Goal: Contribute content: Contribute content

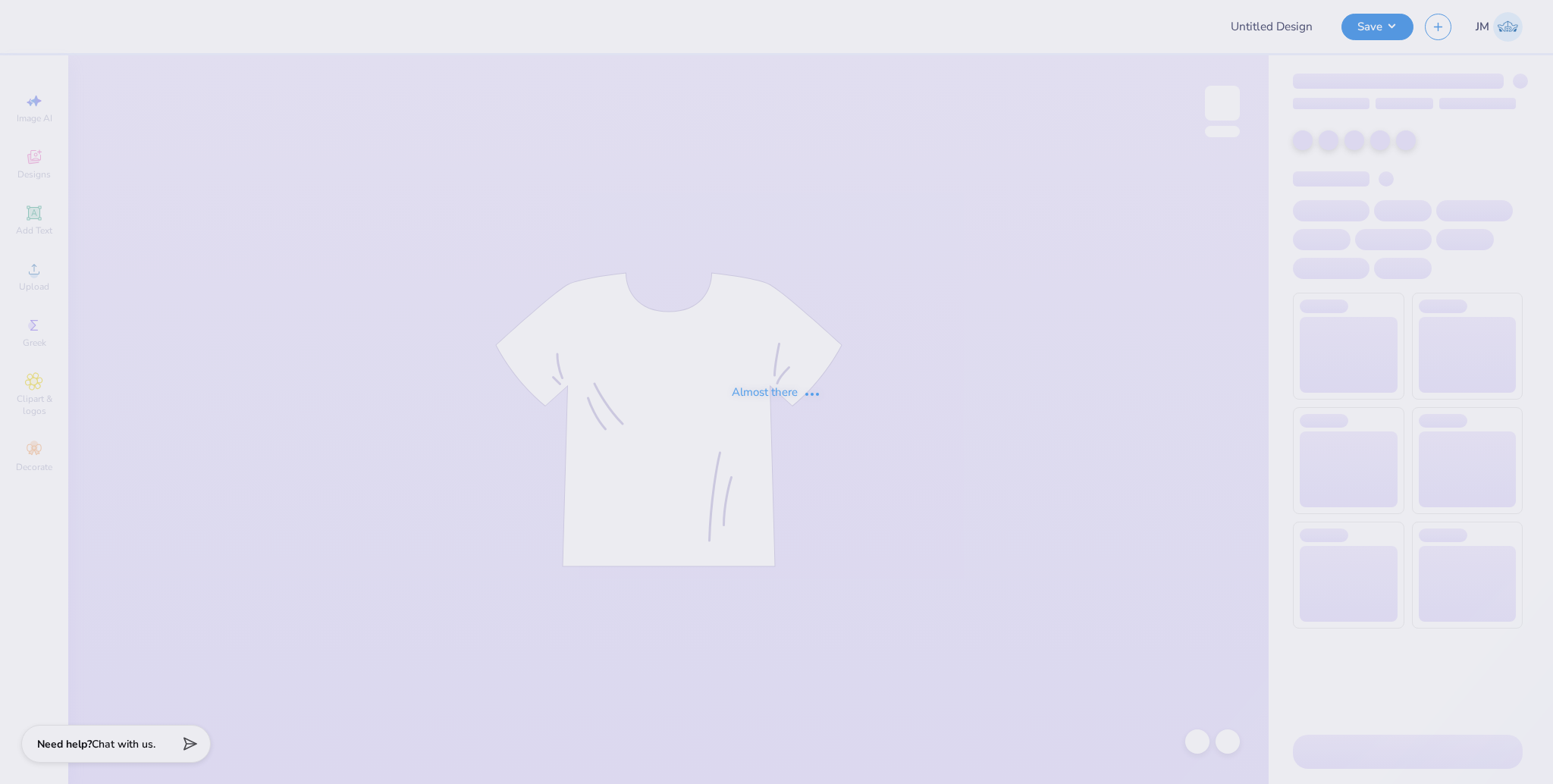
type input "PKT Parent's Weekend"
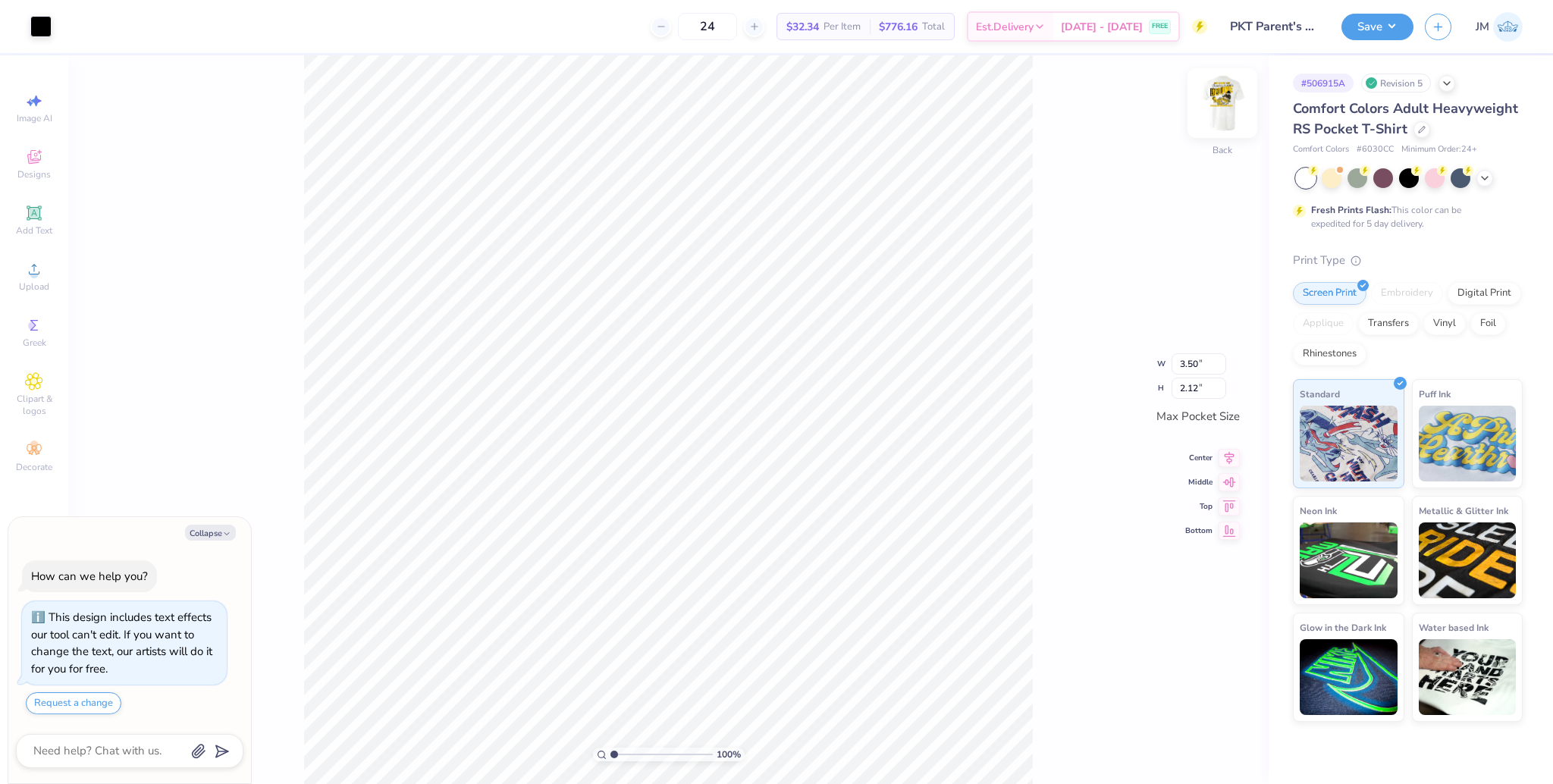
click at [1232, 98] on img at bounding box center [1222, 103] width 60 height 60
click at [299, 137] on div "100 % Front" at bounding box center [668, 419] width 1200 height 728
click at [38, 274] on icon at bounding box center [33, 268] width 18 height 18
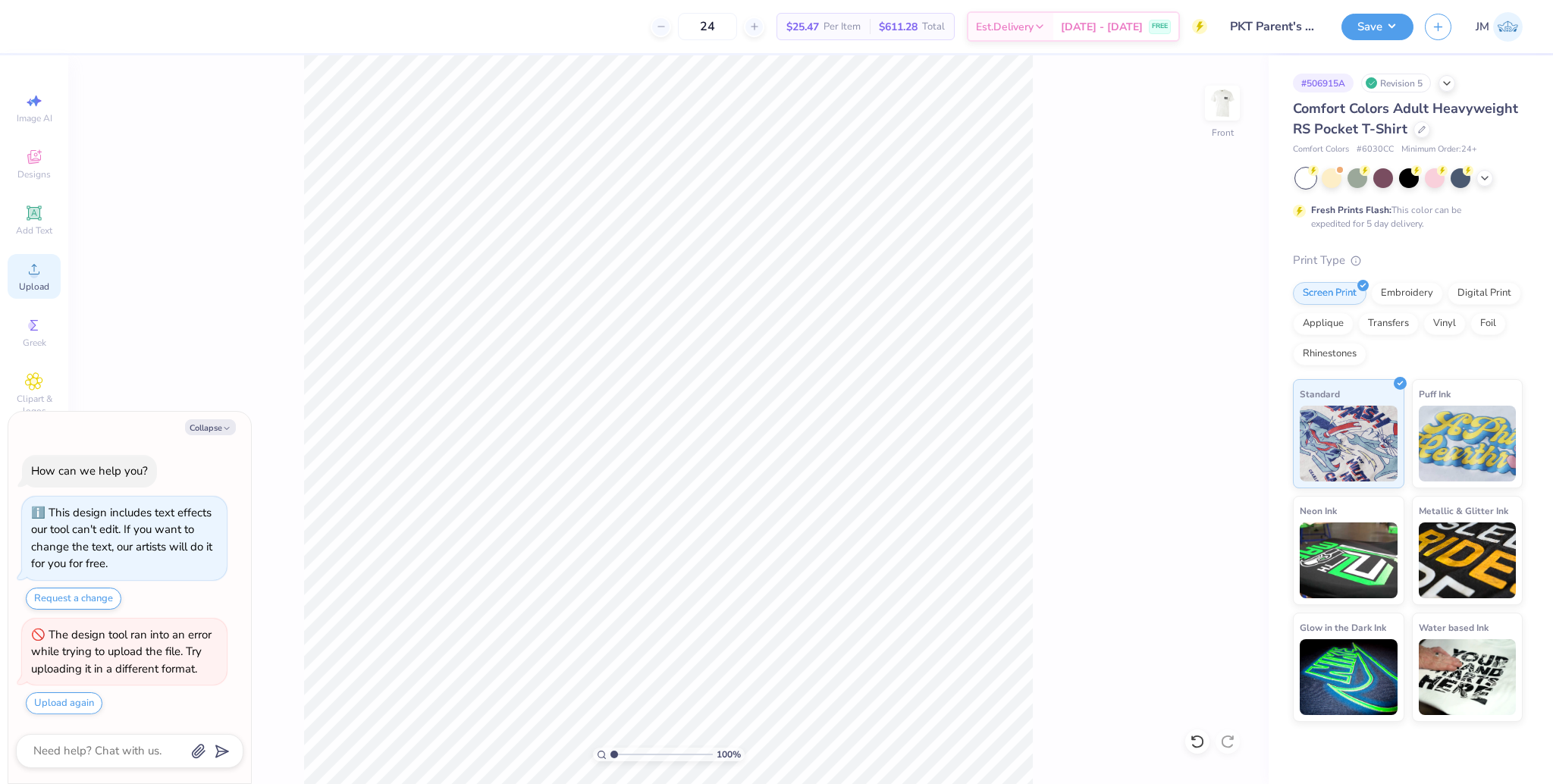
click at [41, 265] on icon at bounding box center [33, 268] width 18 height 18
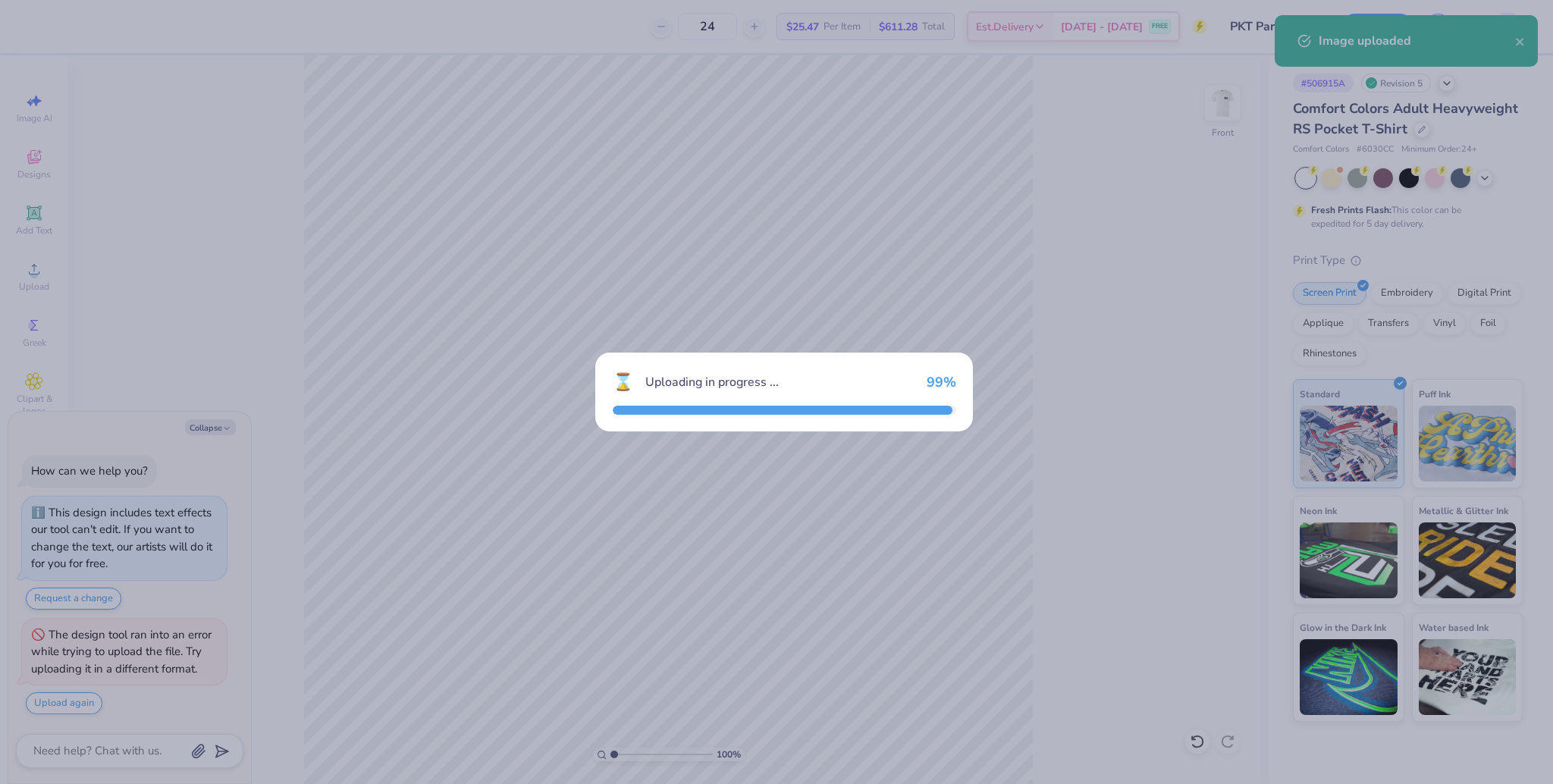
type textarea "x"
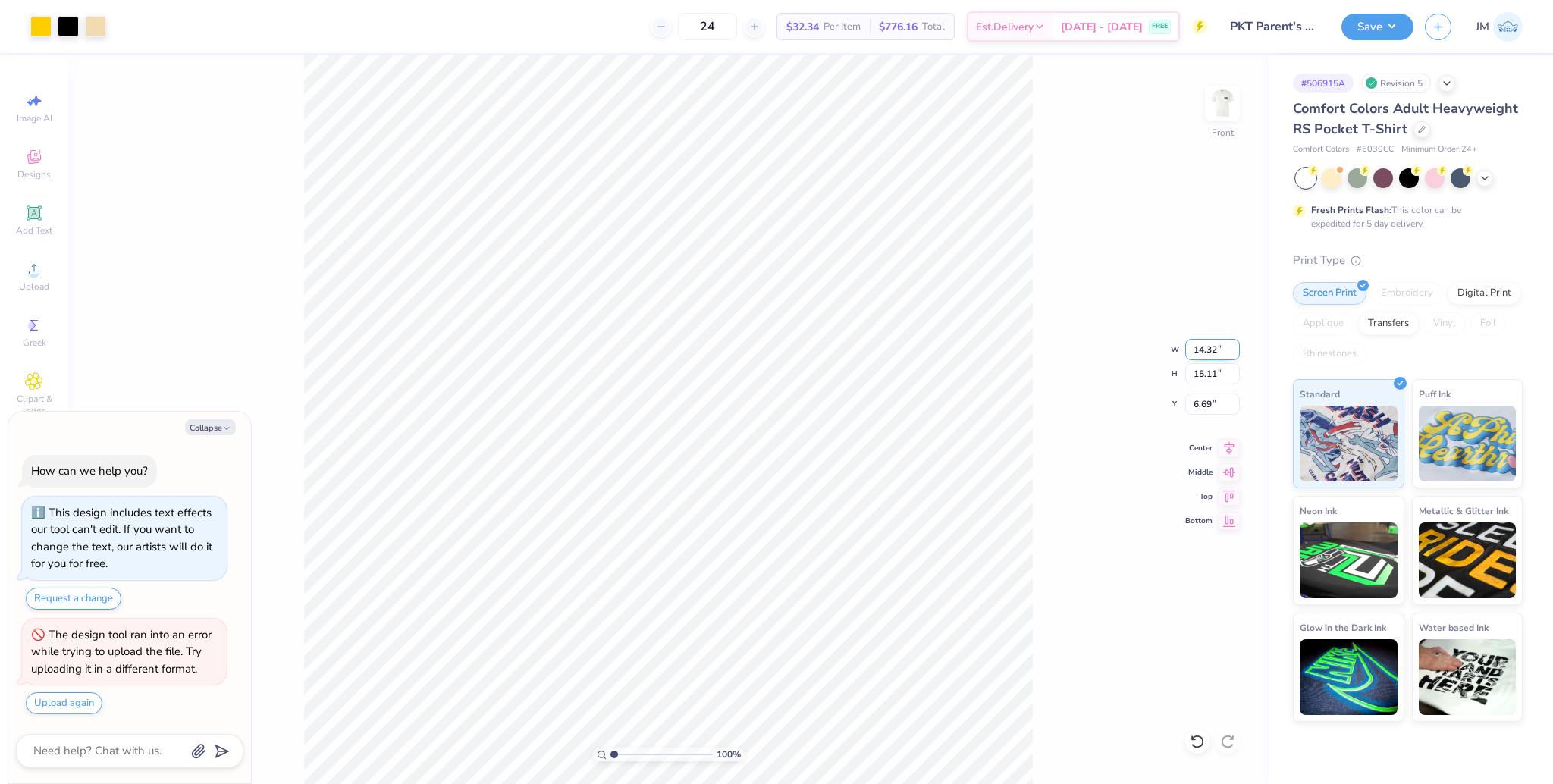
click at [1193, 347] on input "14.32" at bounding box center [1212, 350] width 55 height 21
type input "12.5"
type textarea "x"
type input "12.50"
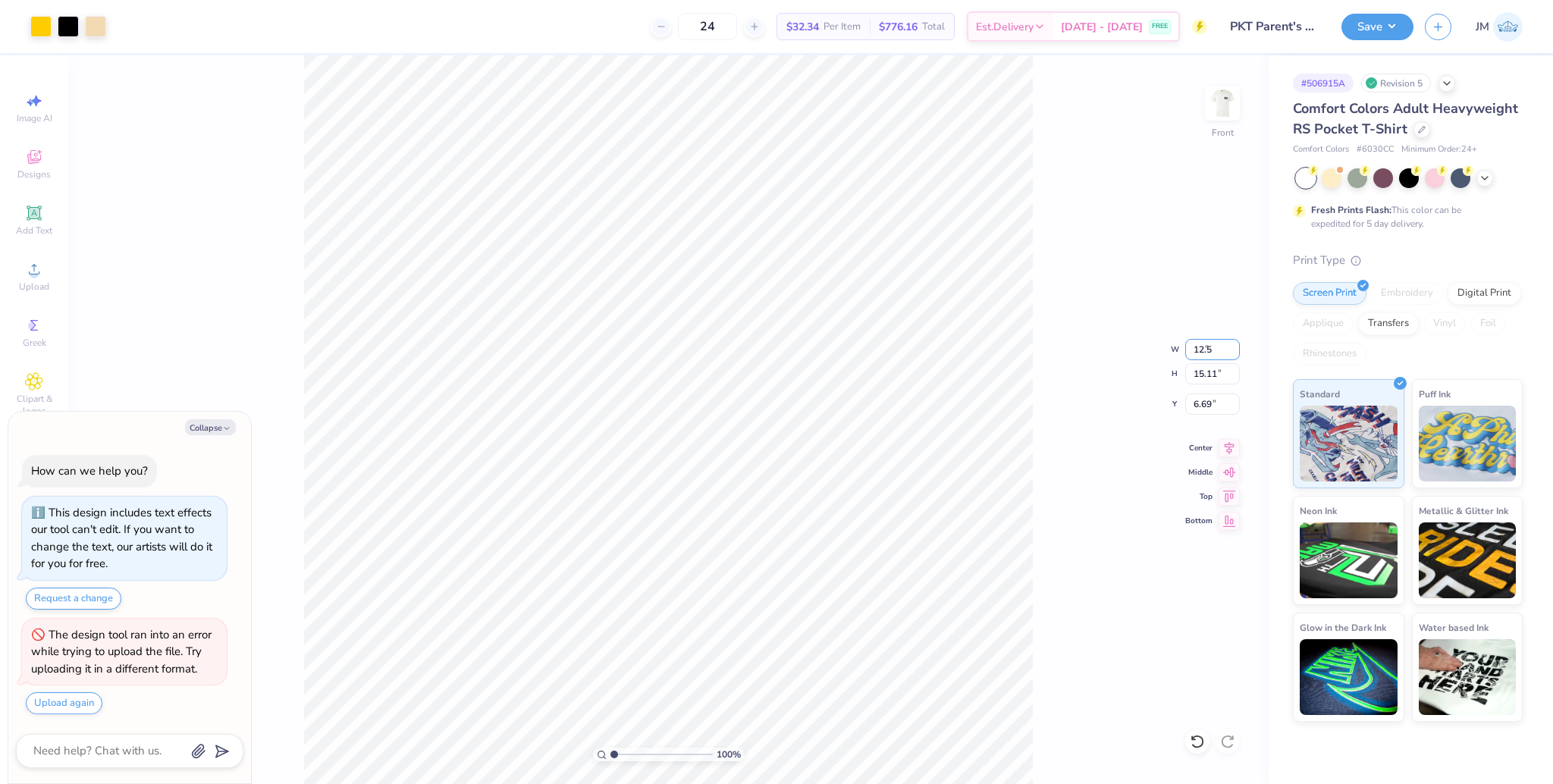
type input "13.19"
click at [1203, 405] on input "7.66" at bounding box center [1212, 404] width 55 height 21
type input "3"
type textarea "x"
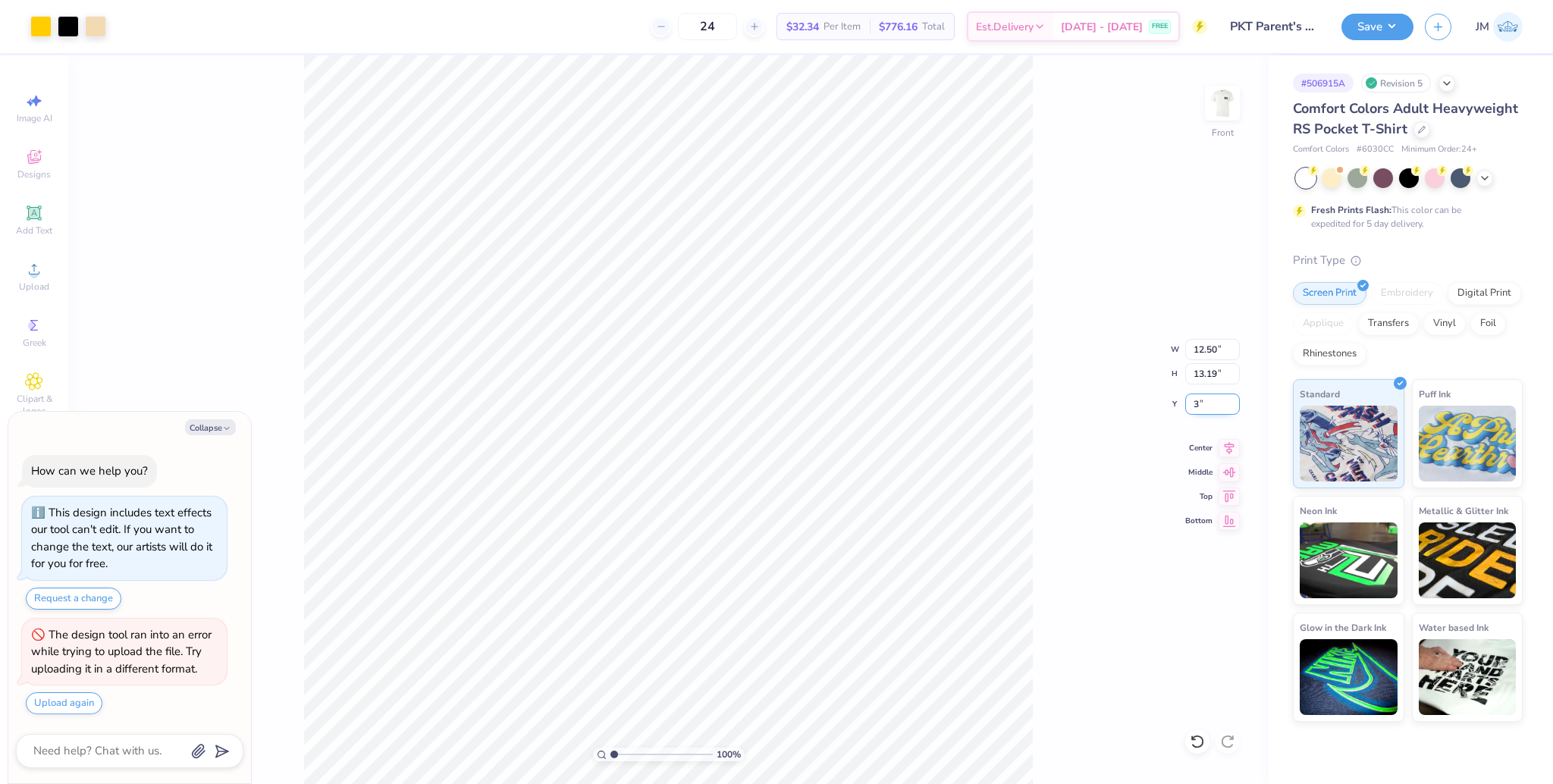
type input "3.00"
click at [1228, 453] on icon at bounding box center [1229, 446] width 21 height 18
drag, startPoint x: 617, startPoint y: 751, endPoint x: 629, endPoint y: 747, distance: 12.6
type input "2.36"
click at [627, 749] on input "range" at bounding box center [661, 754] width 102 height 14
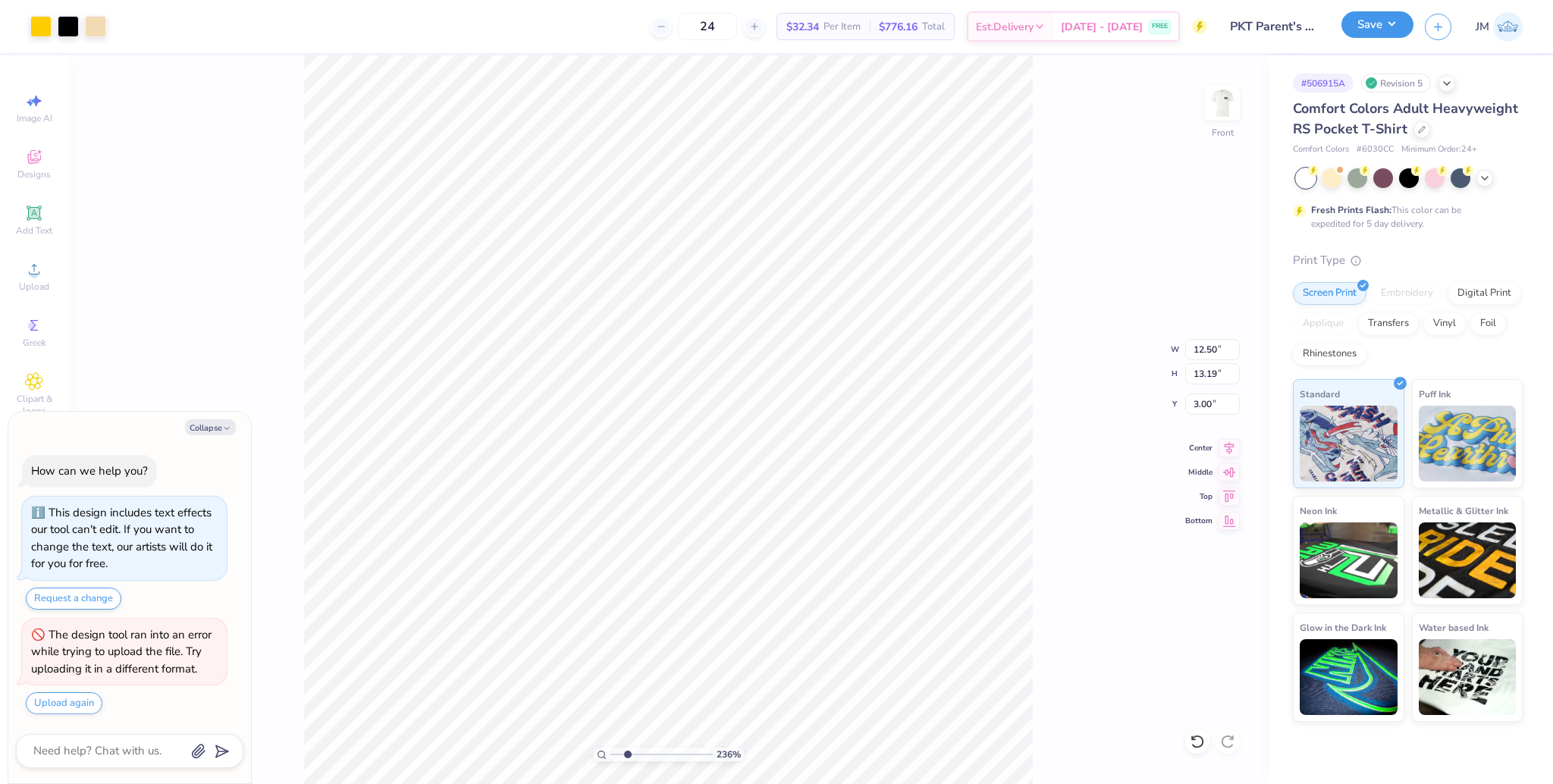
click at [1380, 19] on button "Save" at bounding box center [1377, 24] width 72 height 26
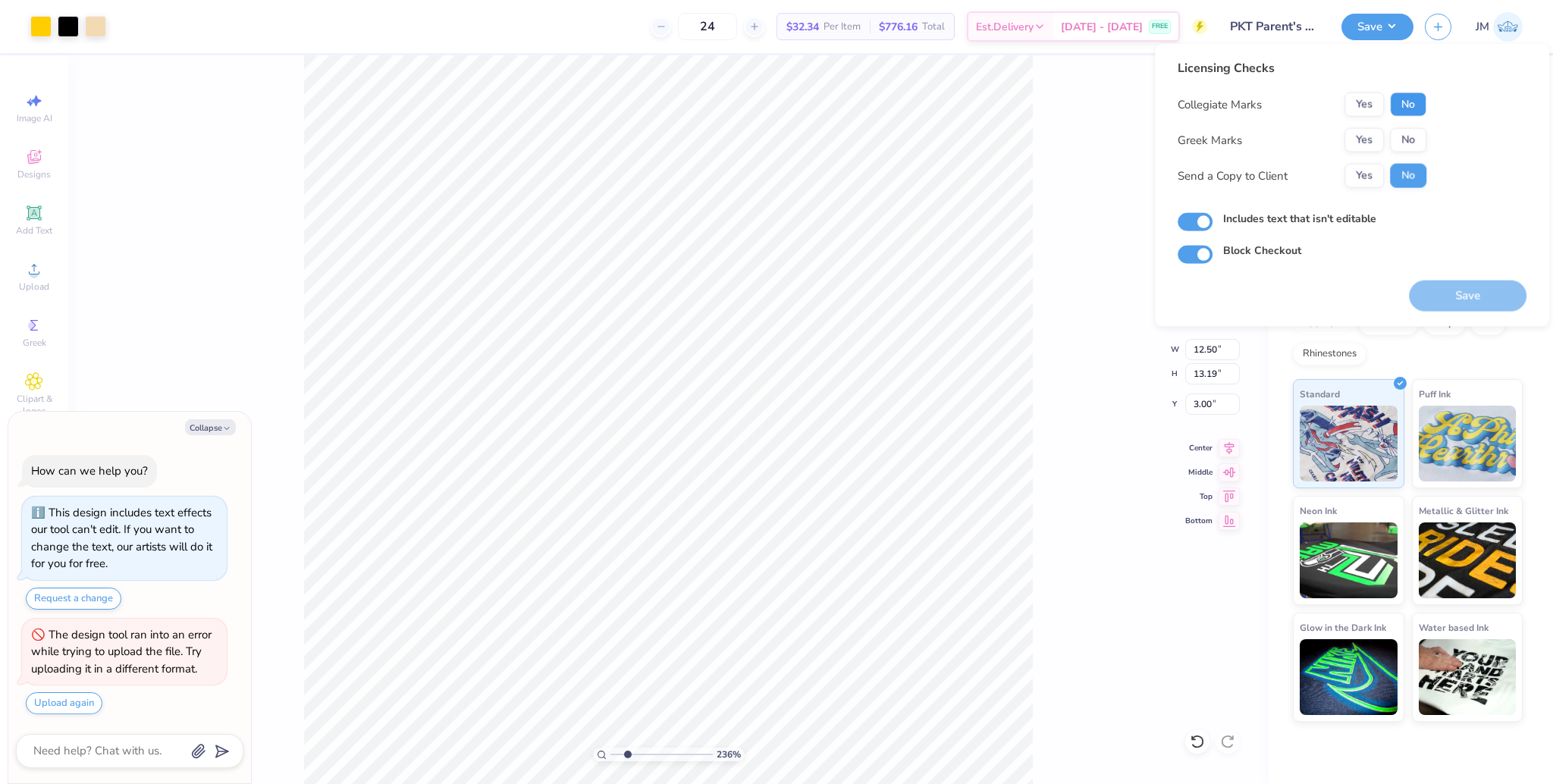
click at [1401, 102] on button "No" at bounding box center [1408, 104] width 37 height 25
click at [1358, 133] on button "Yes" at bounding box center [1364, 140] width 40 height 25
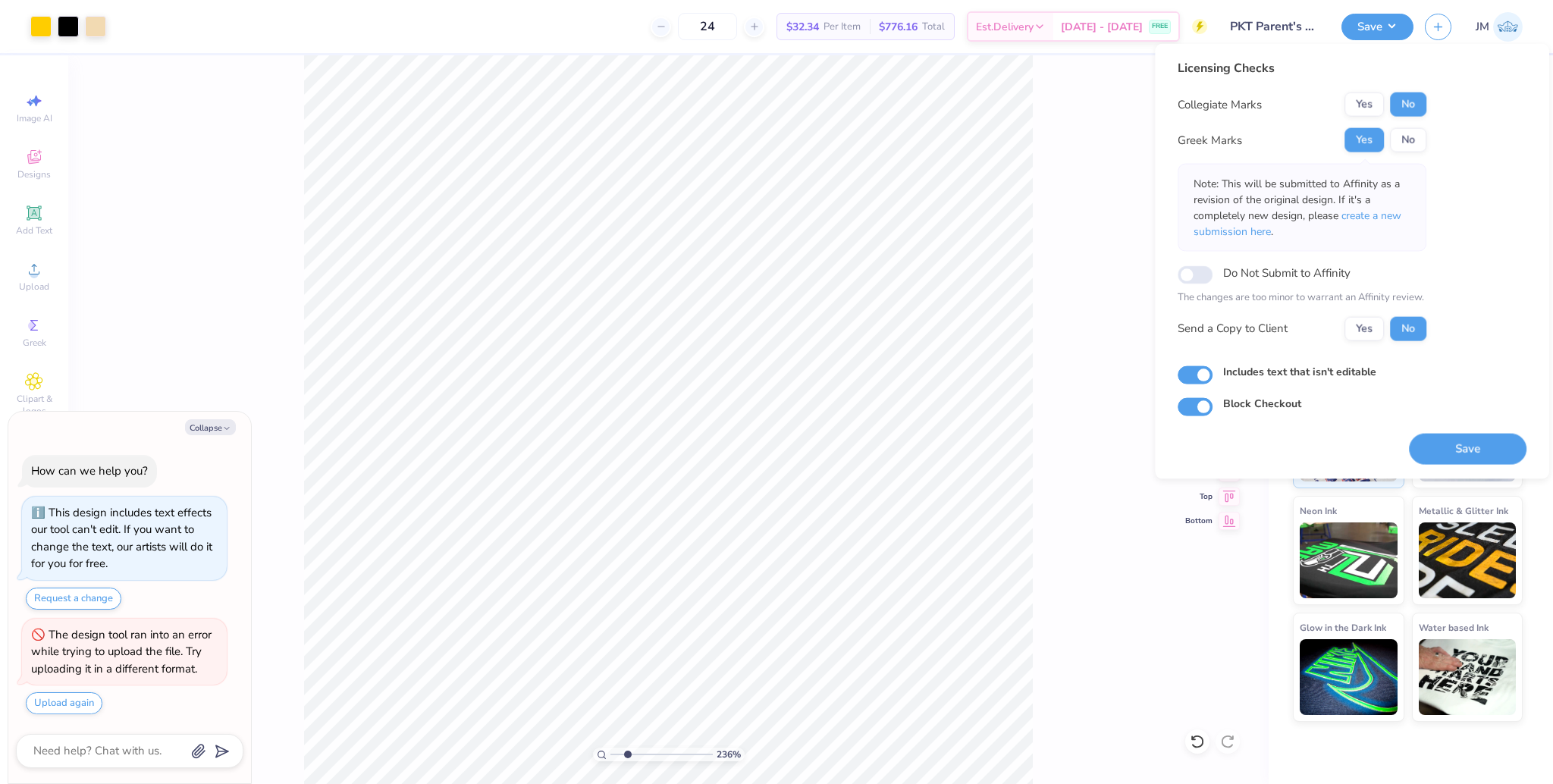
click at [1381, 201] on p "Note: This will be submitted to Affinity as a revision of the original design. …" at bounding box center [1301, 207] width 217 height 64
click at [1383, 215] on span "create a new submission here" at bounding box center [1296, 223] width 207 height 30
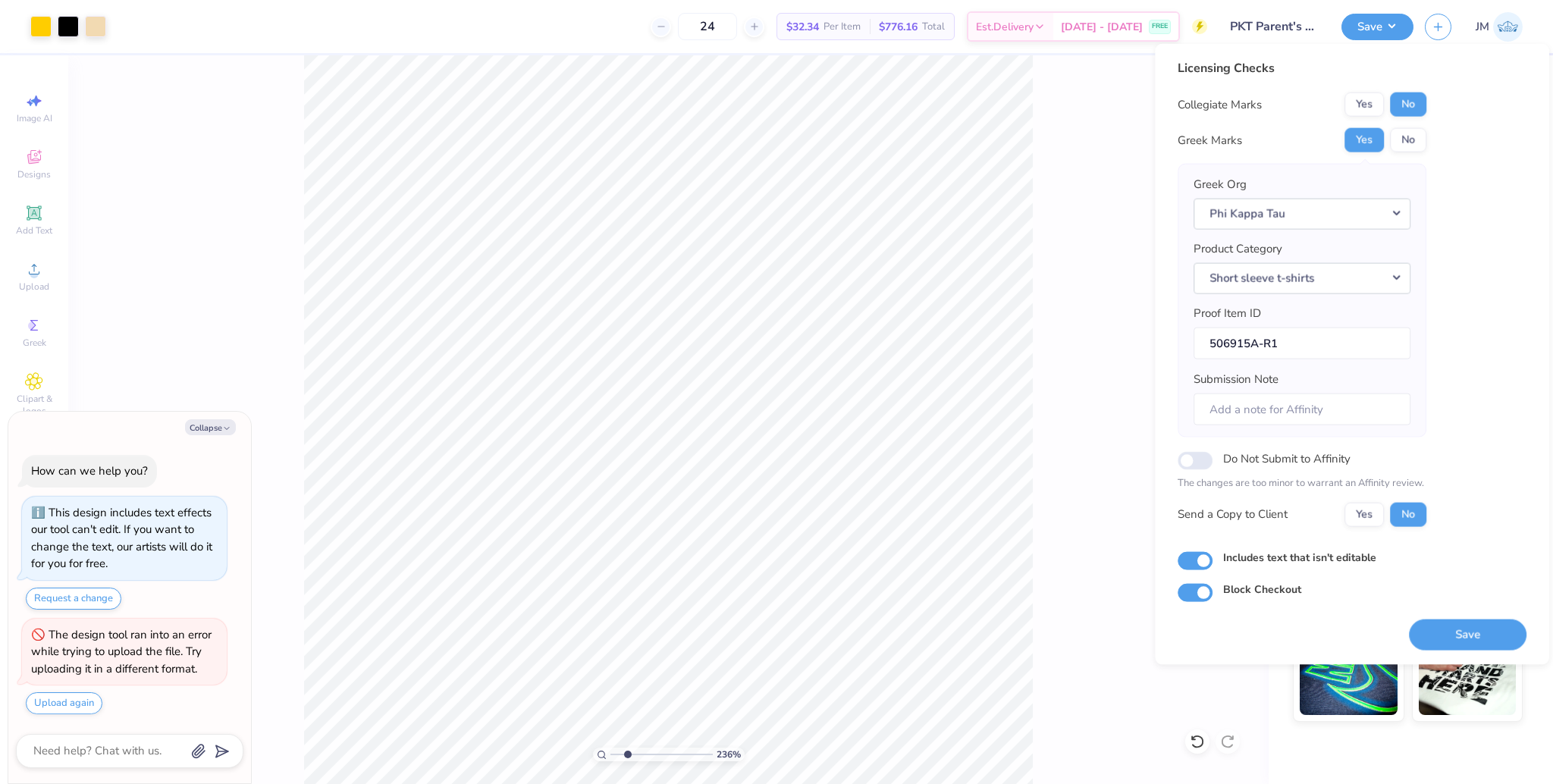
click at [1465, 635] on button "Save" at bounding box center [1467, 634] width 118 height 31
type textarea "x"
type input "1"
click at [610, 755] on input "range" at bounding box center [661, 754] width 102 height 14
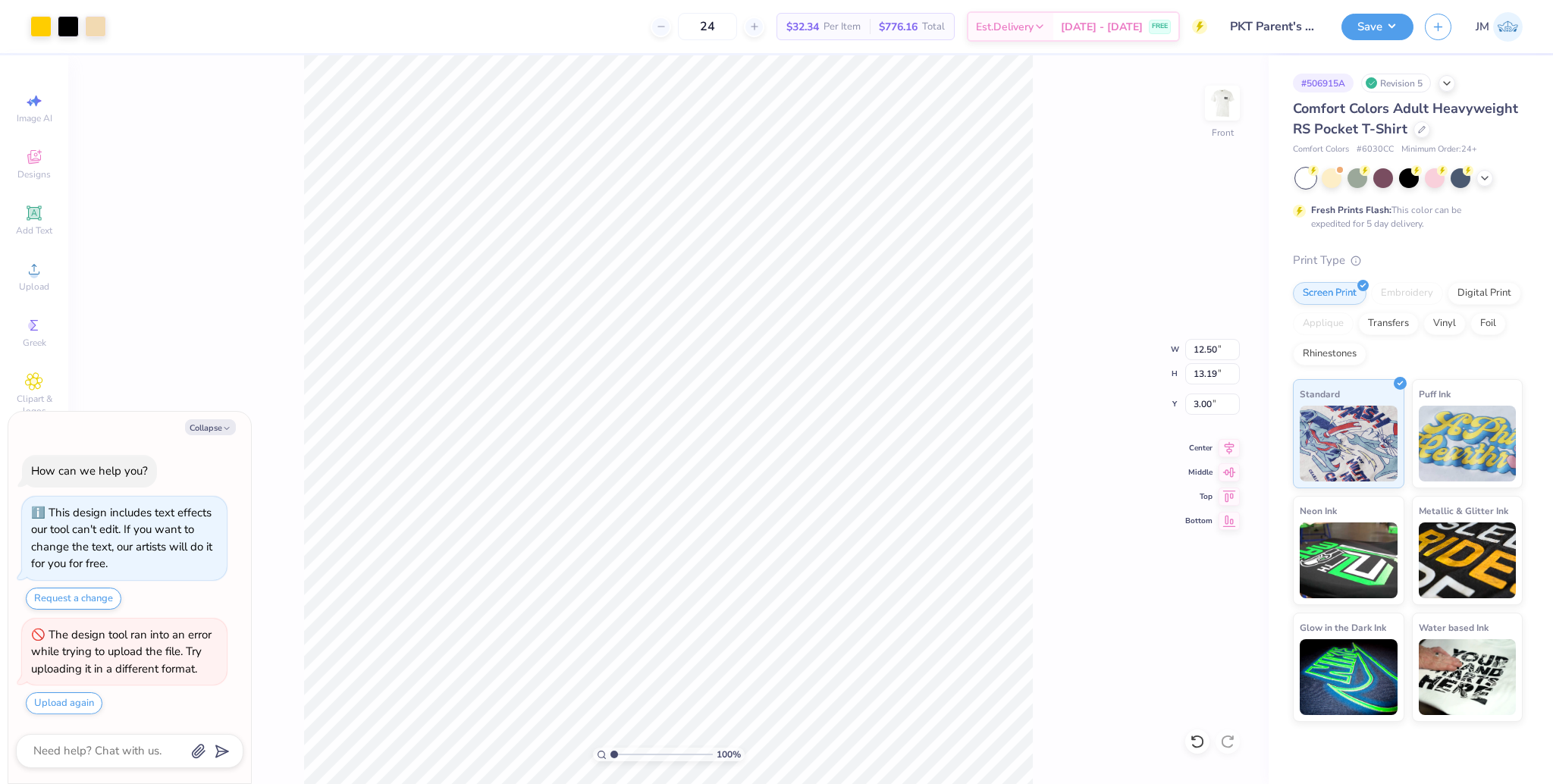
drag, startPoint x: 624, startPoint y: 755, endPoint x: 608, endPoint y: 747, distance: 17.9
click at [610, 753] on input "range" at bounding box center [661, 754] width 102 height 14
type textarea "x"
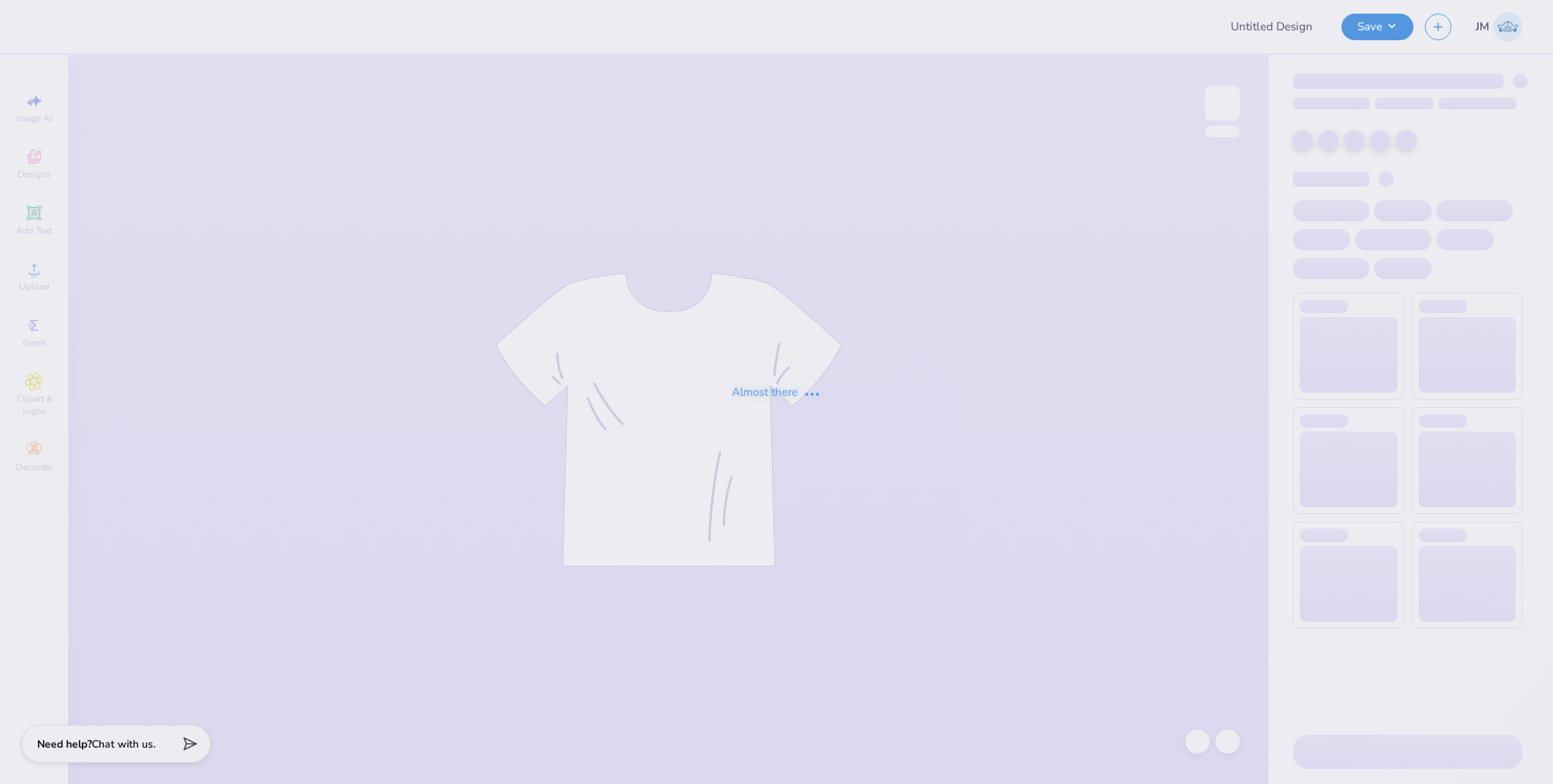
type input "PKT Parent's Weekend"
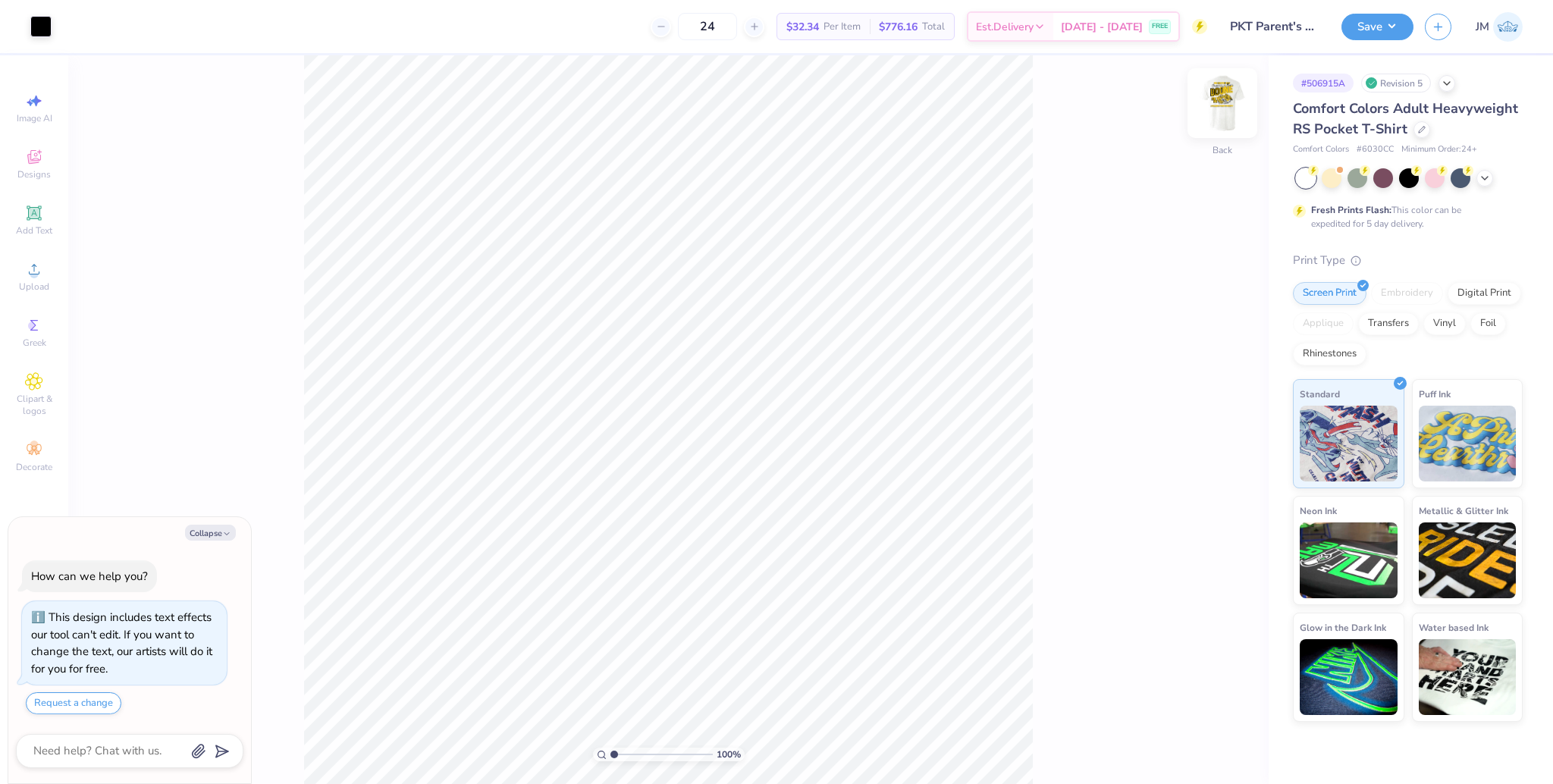
click at [1215, 111] on img at bounding box center [1222, 103] width 60 height 60
click at [37, 273] on icon at bounding box center [33, 268] width 18 height 18
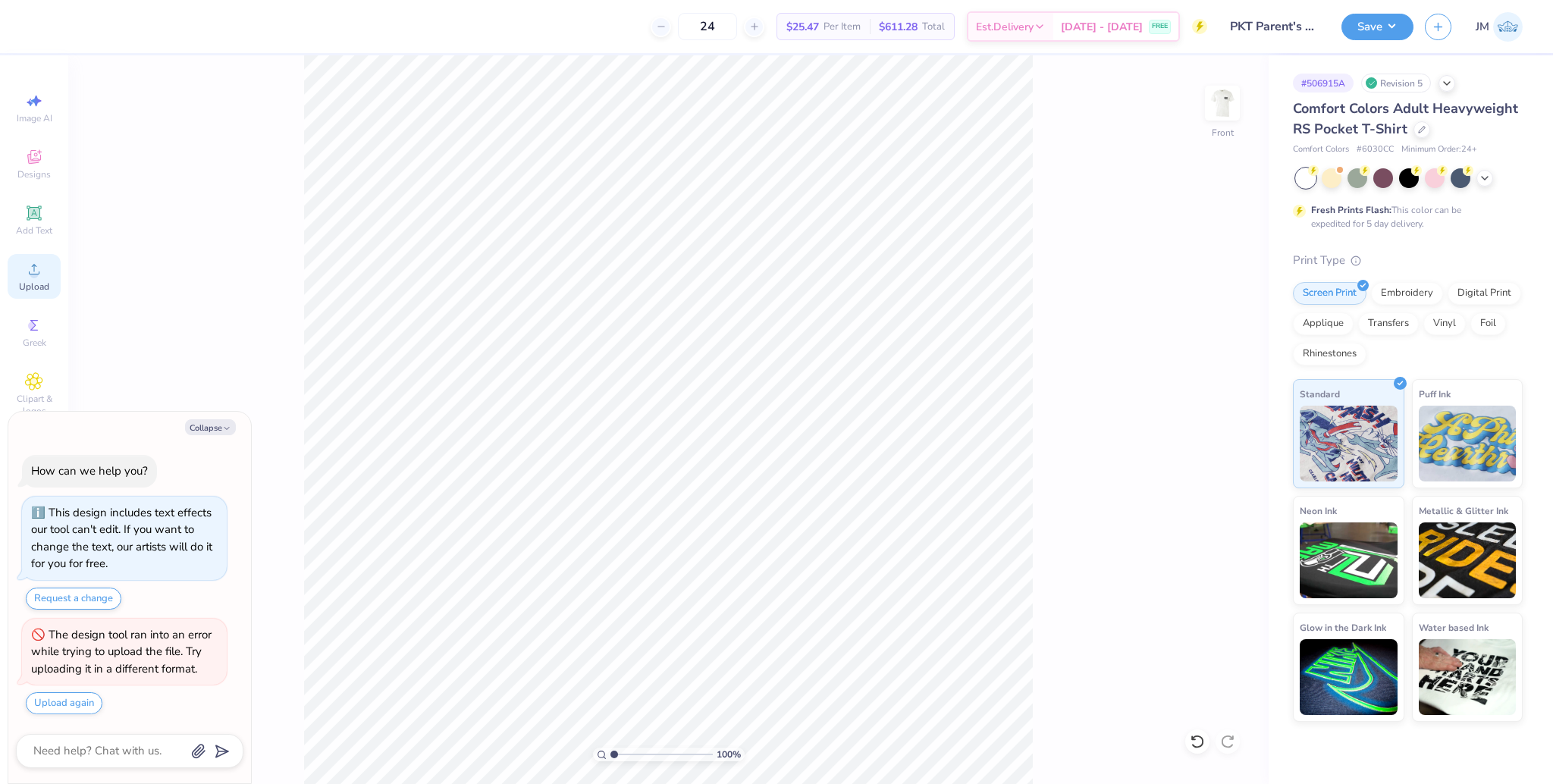
click at [31, 276] on circle at bounding box center [33, 274] width 8 height 8
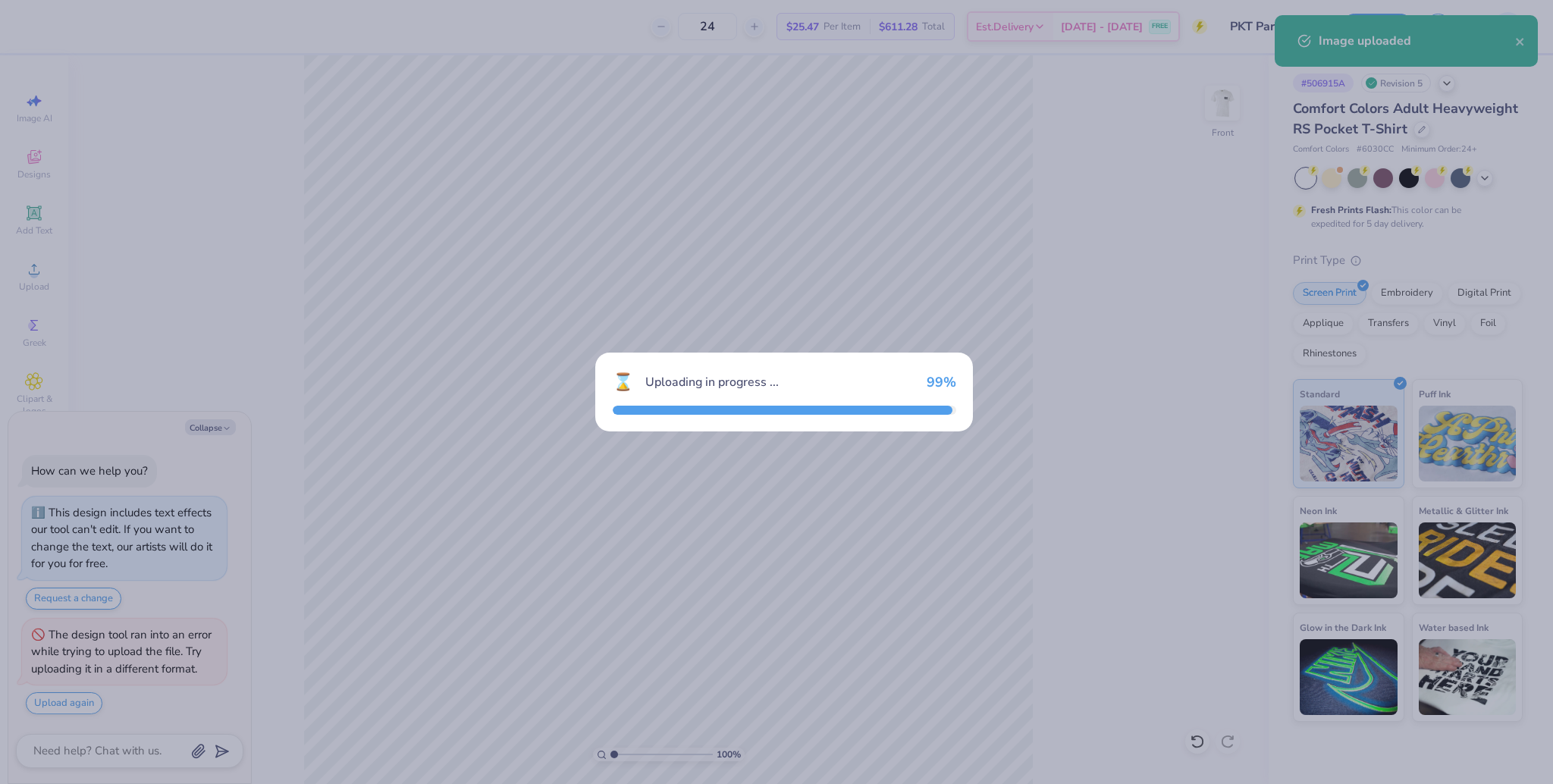
type textarea "x"
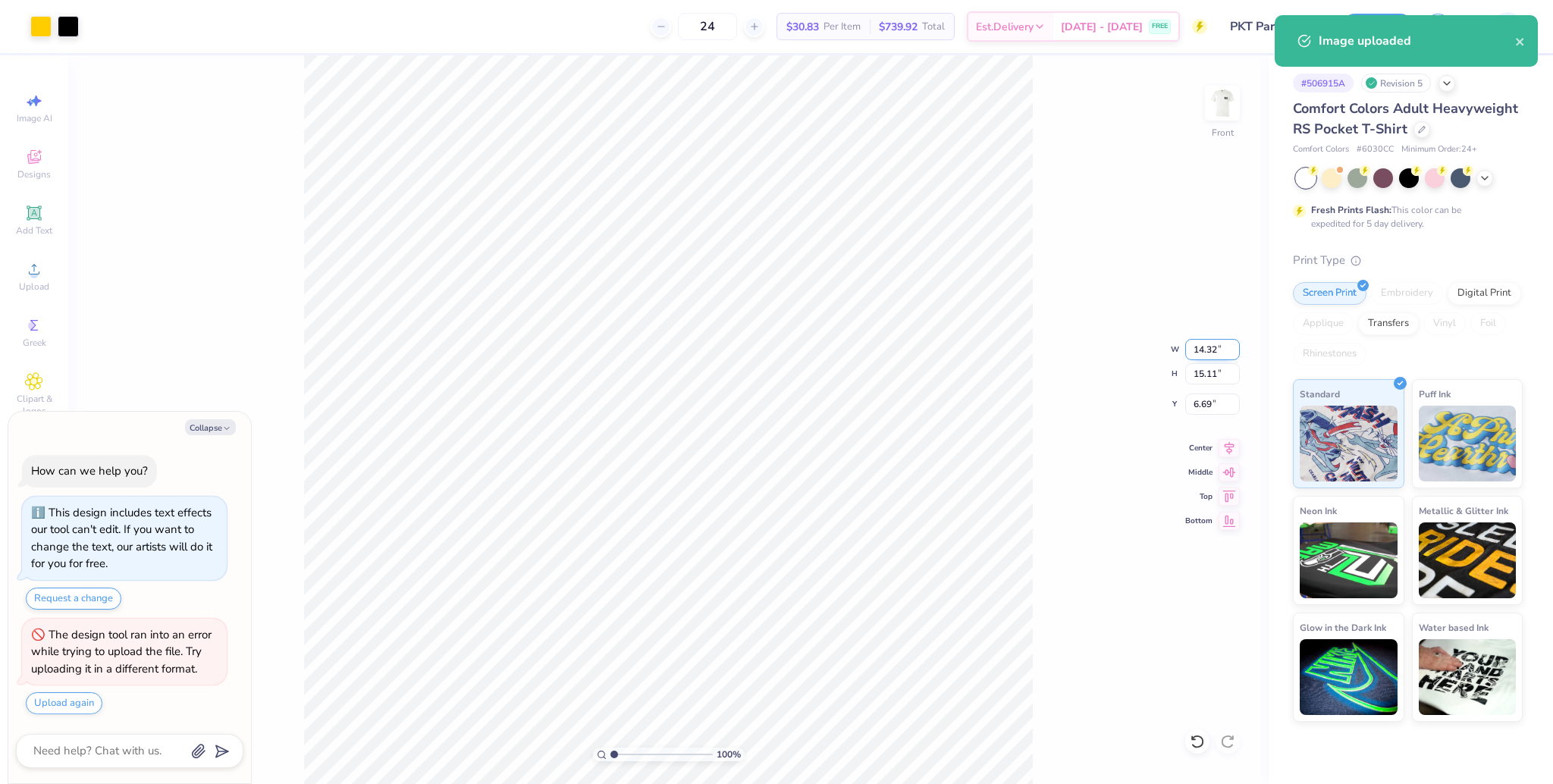
click at [1205, 353] on input "14.32" at bounding box center [1212, 350] width 55 height 21
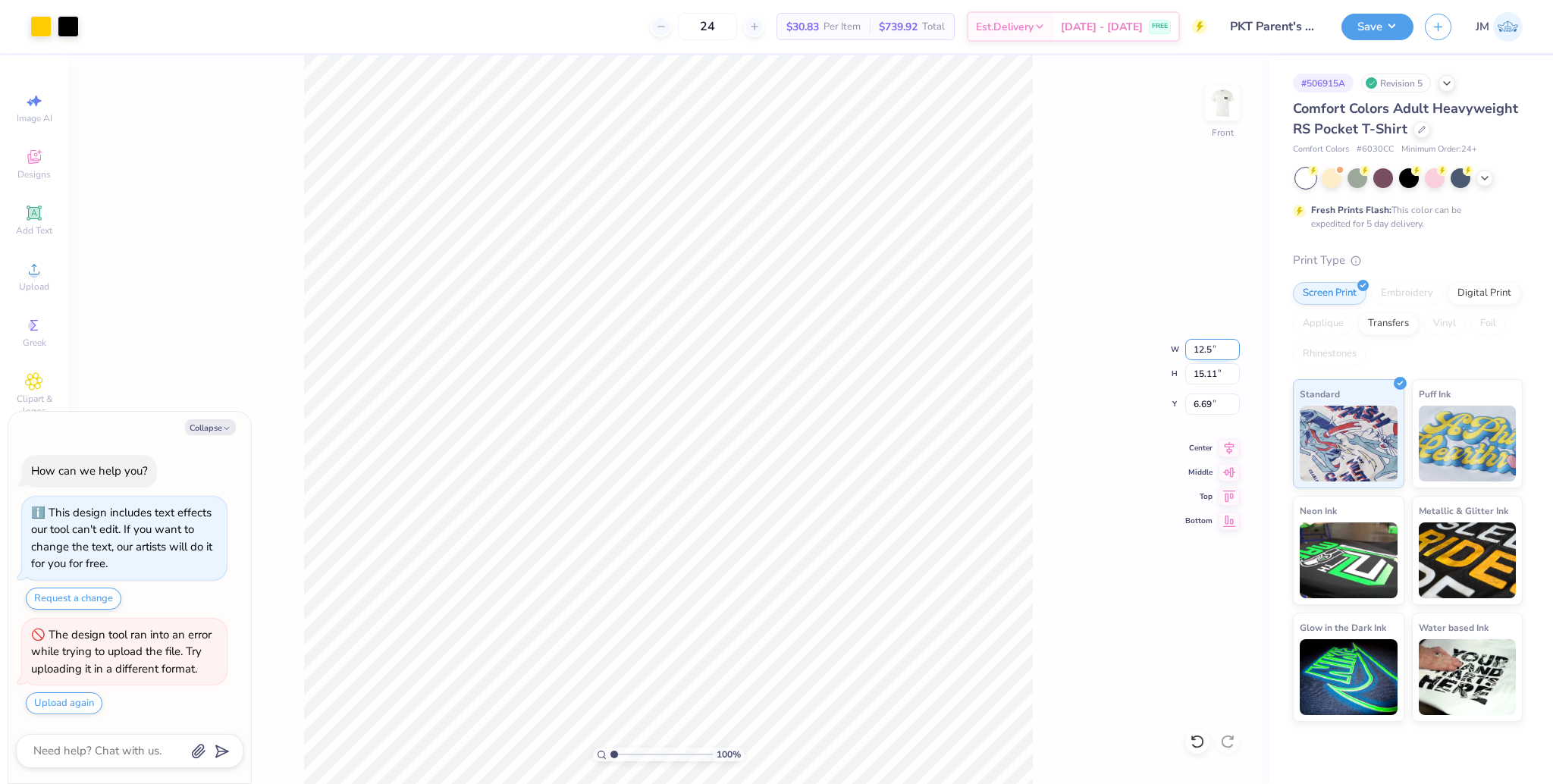
type input "12.5"
type textarea "x"
type input "12.50"
type input "13.19"
click at [1202, 411] on input "7.66" at bounding box center [1212, 404] width 55 height 21
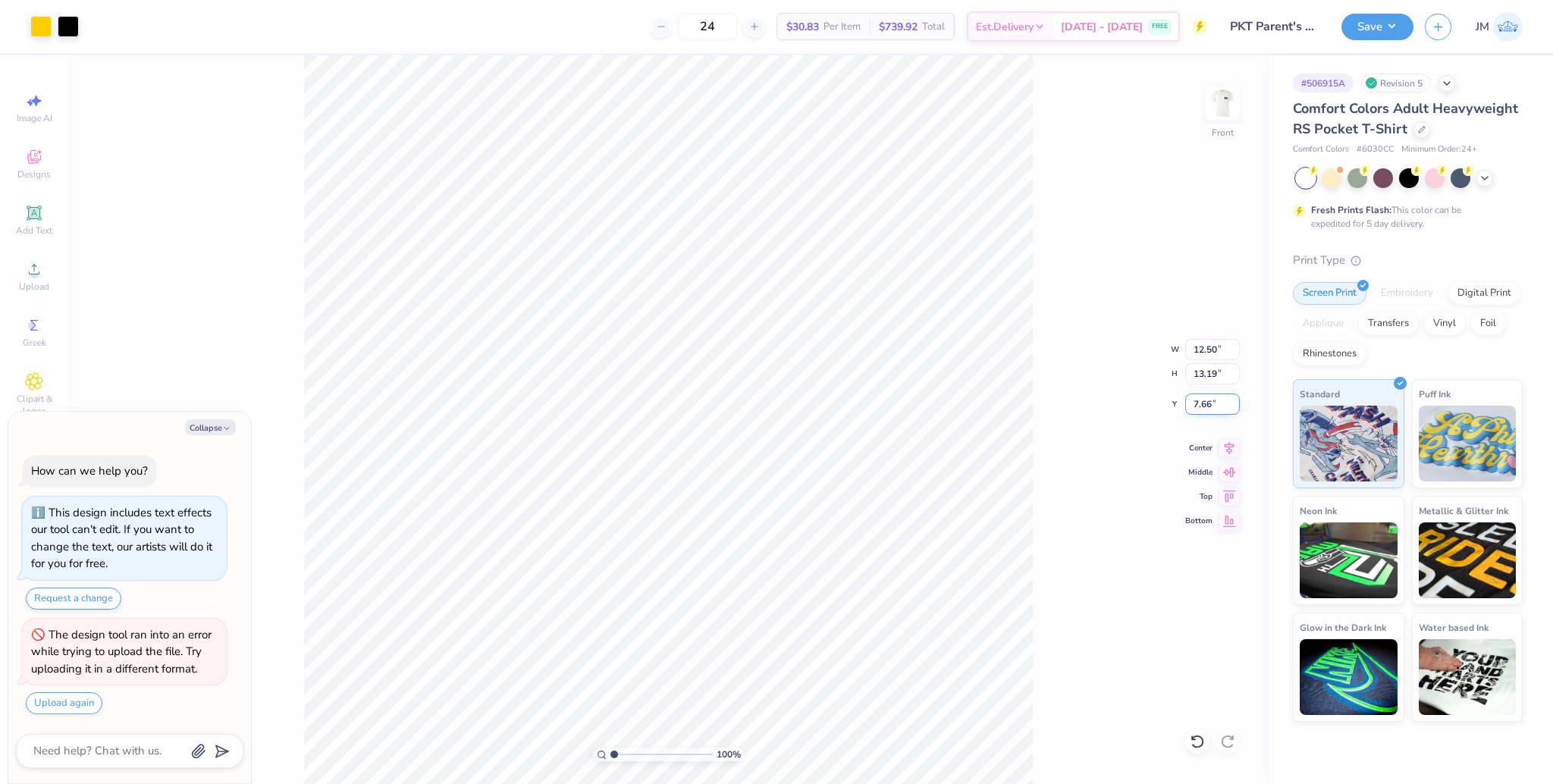
click at [1202, 411] on input "7.66" at bounding box center [1212, 404] width 55 height 21
type input "3"
type textarea "x"
type input "3.00"
click at [1385, 23] on button "Save" at bounding box center [1377, 24] width 72 height 26
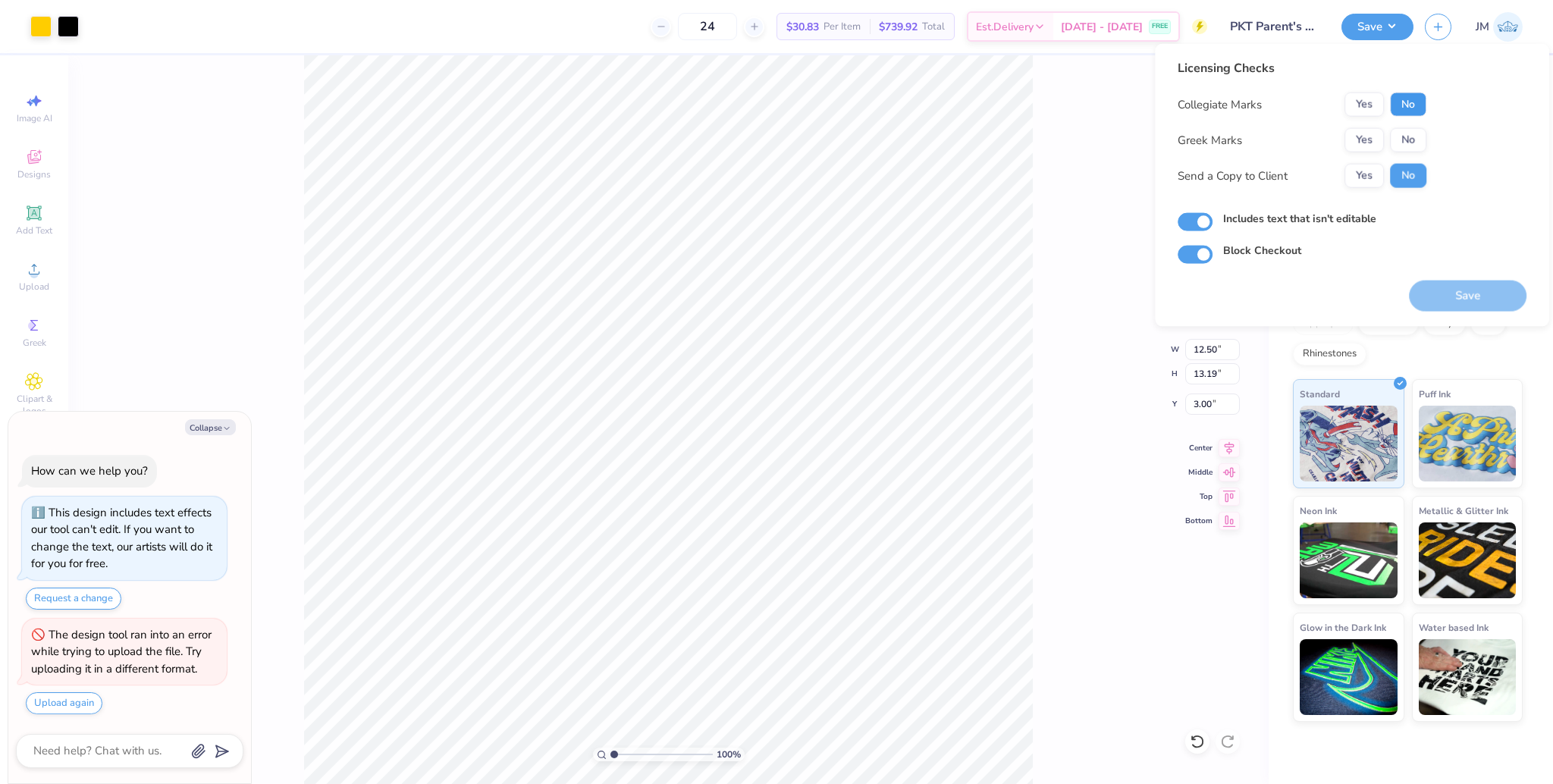
click at [1397, 102] on button "No" at bounding box center [1408, 104] width 37 height 25
click at [1366, 133] on button "Yes" at bounding box center [1364, 140] width 40 height 25
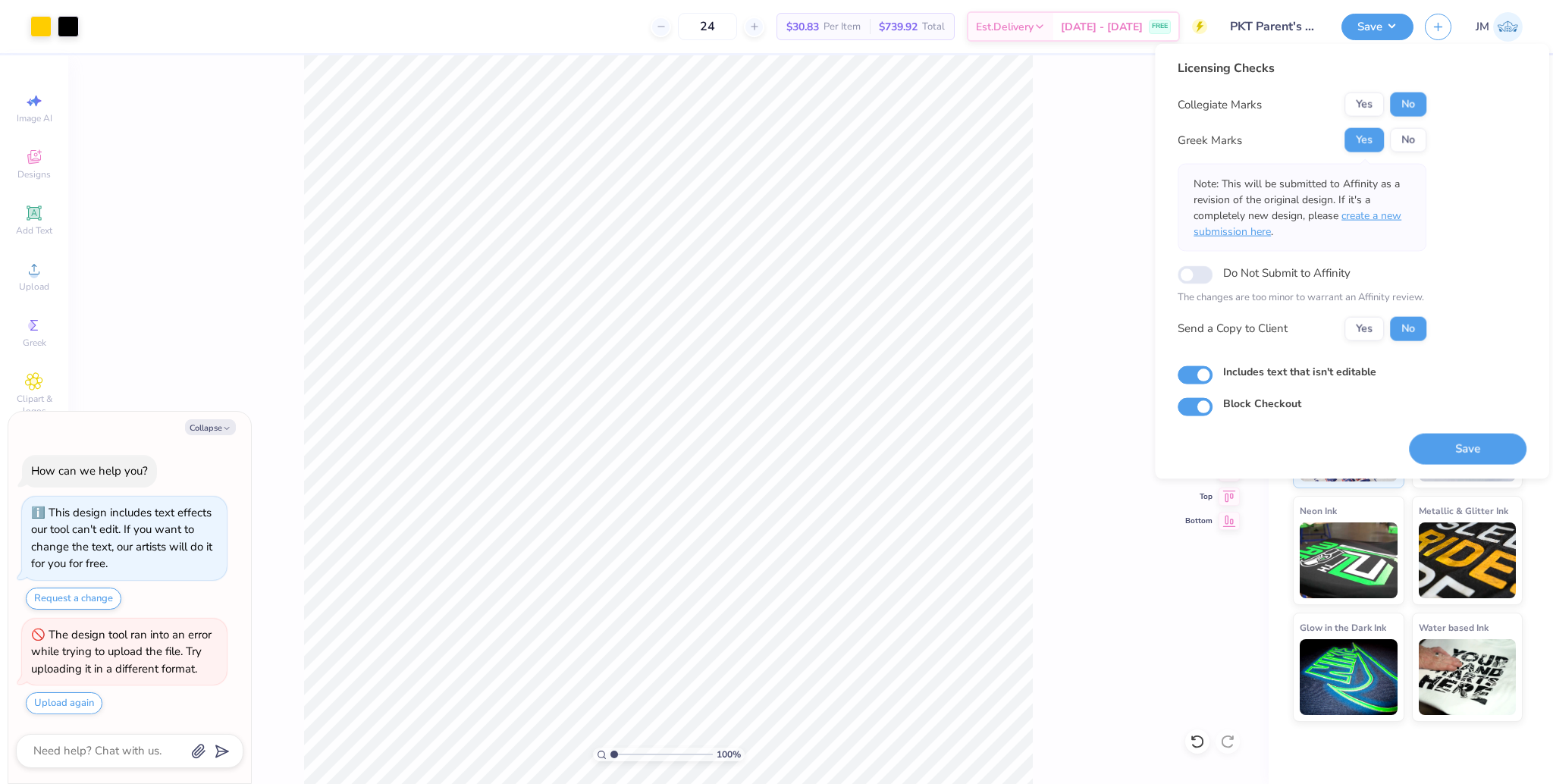
click at [1400, 217] on span "create a new submission here" at bounding box center [1296, 223] width 207 height 30
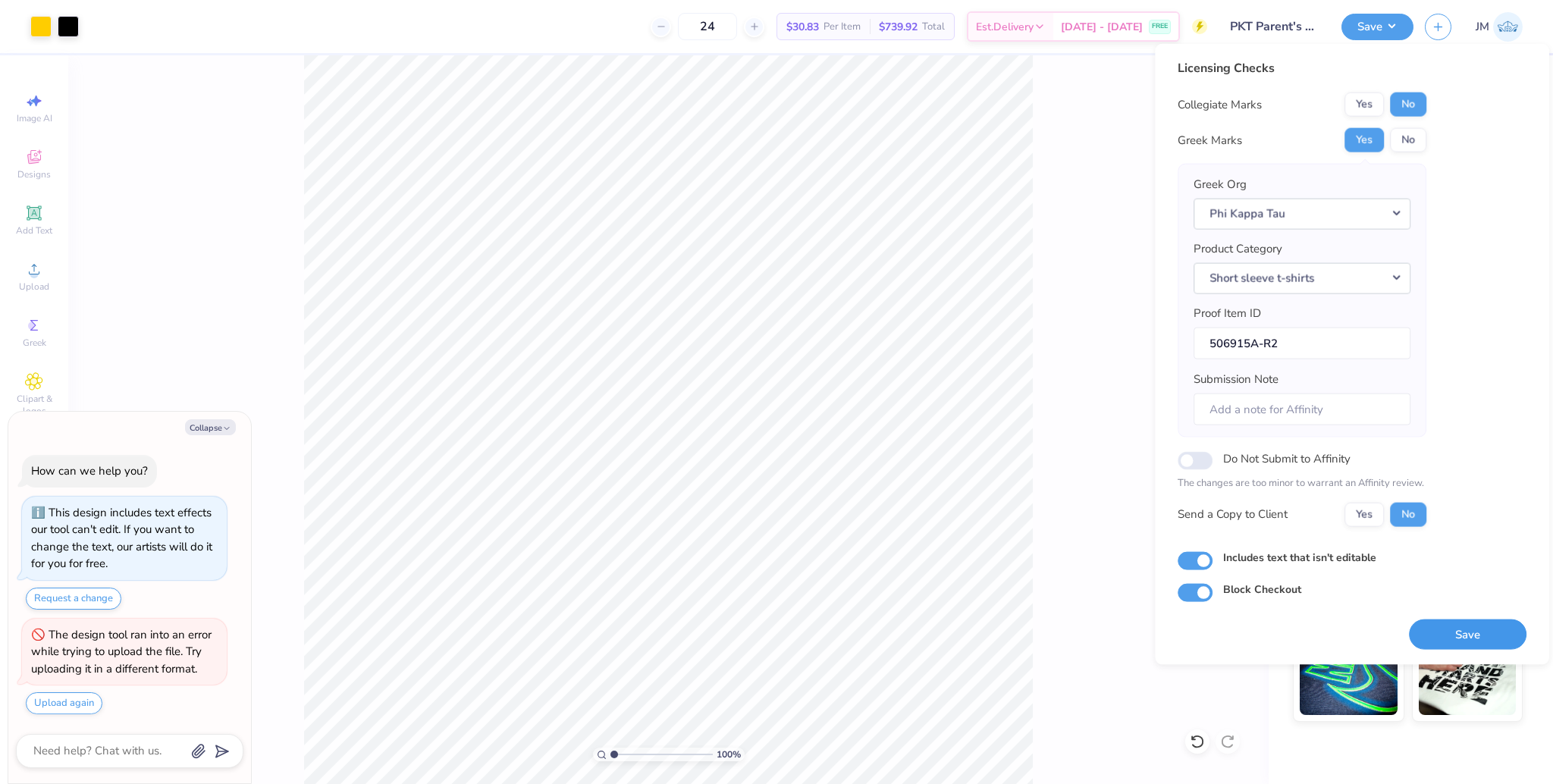
click at [1470, 635] on button "Save" at bounding box center [1467, 634] width 118 height 31
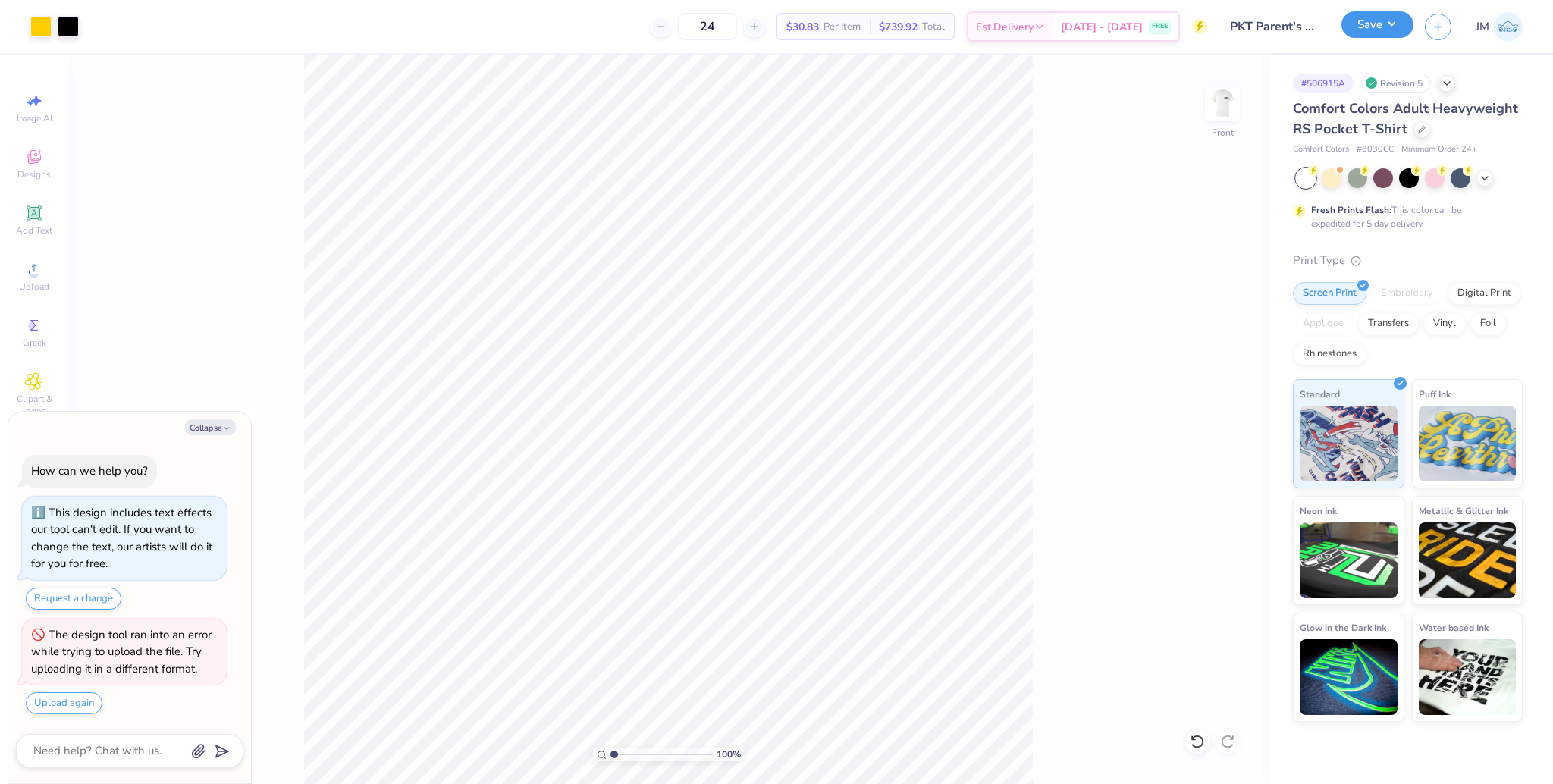
click at [1350, 15] on button "Save" at bounding box center [1377, 24] width 72 height 26
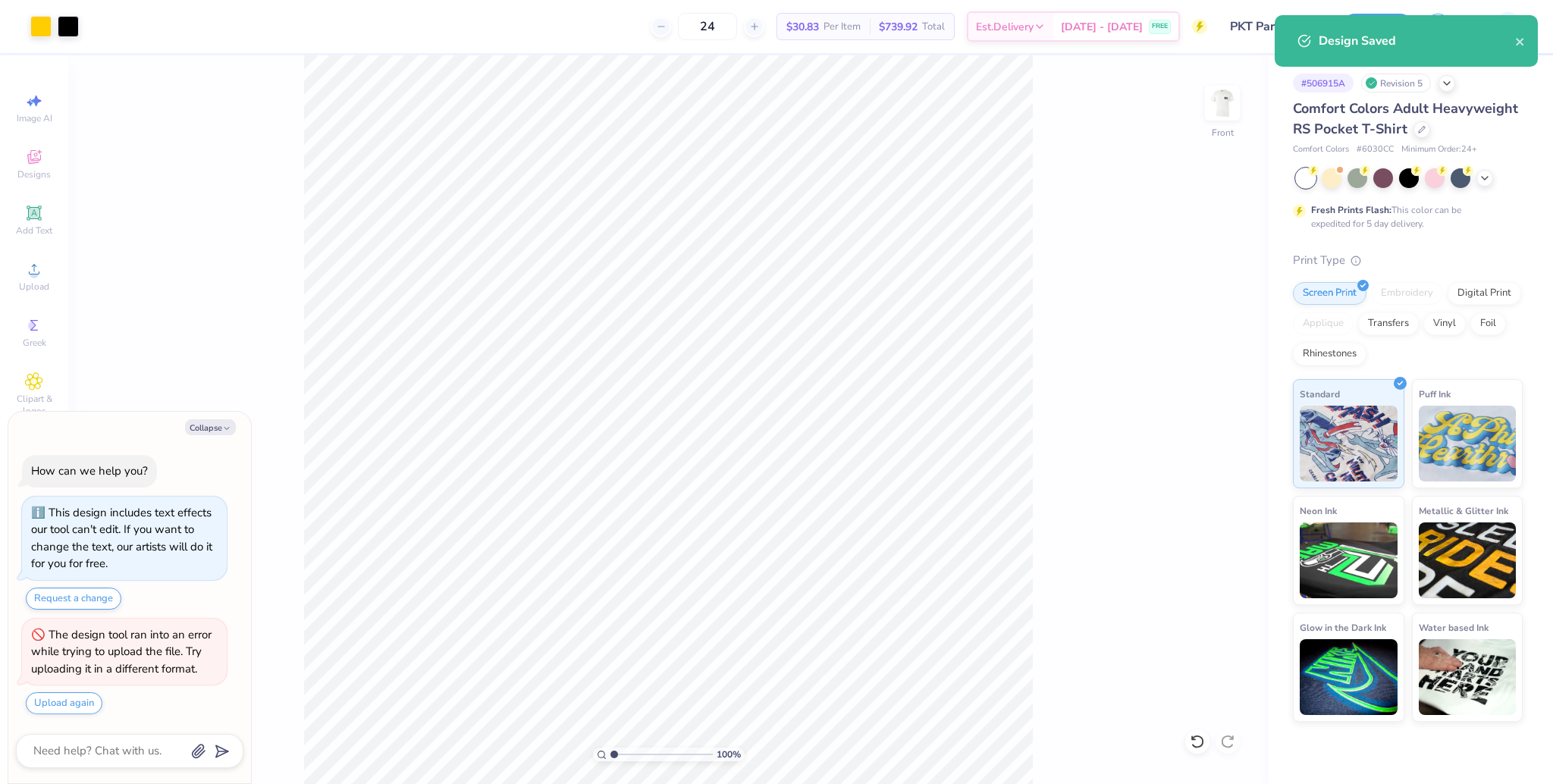
click at [1073, 230] on div "100 % Front" at bounding box center [668, 419] width 1200 height 728
type textarea "x"
